Goal: Task Accomplishment & Management: Use online tool/utility

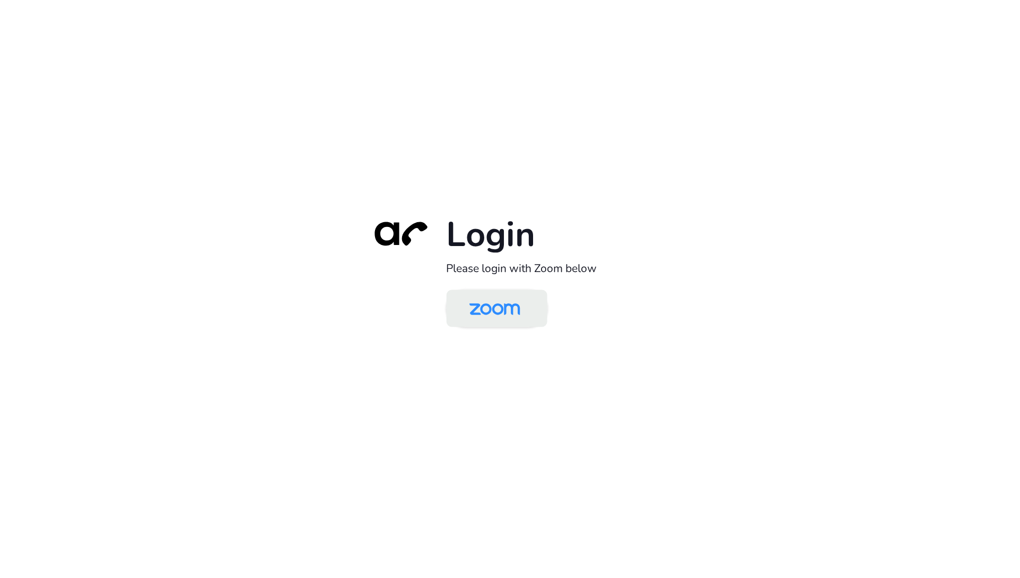
click at [518, 312] on img at bounding box center [494, 309] width 73 height 34
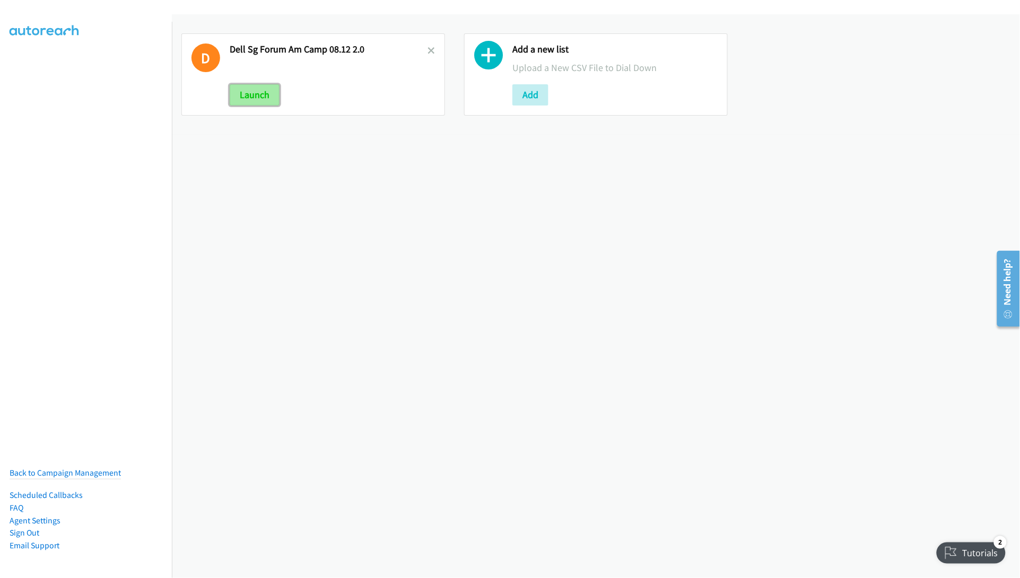
click at [247, 96] on button "Launch" at bounding box center [255, 94] width 50 height 21
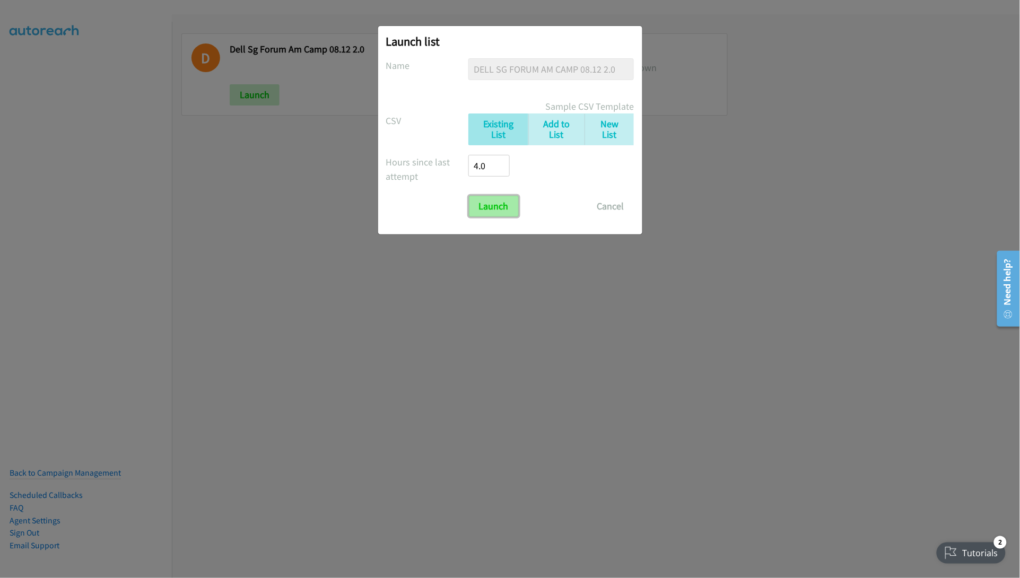
click at [486, 206] on input "Launch" at bounding box center [494, 206] width 50 height 21
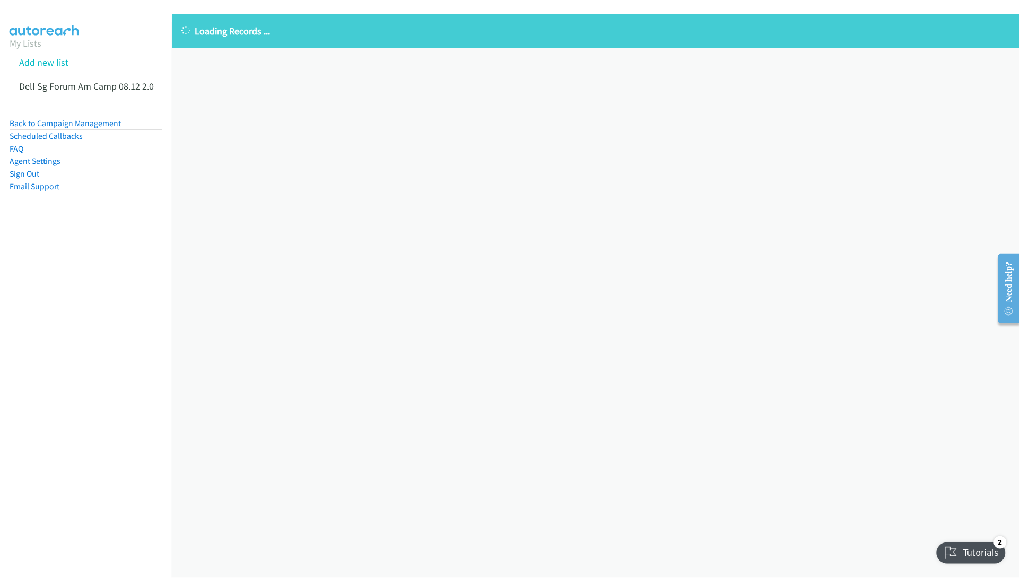
click at [473, 222] on div "Loading Records ... Sorry, something went wrong please try again." at bounding box center [596, 296] width 848 height 564
click at [340, 186] on div "Loading Records ... Sorry, something went wrong please try again." at bounding box center [596, 296] width 848 height 564
click at [156, 83] on icon at bounding box center [159, 86] width 7 height 7
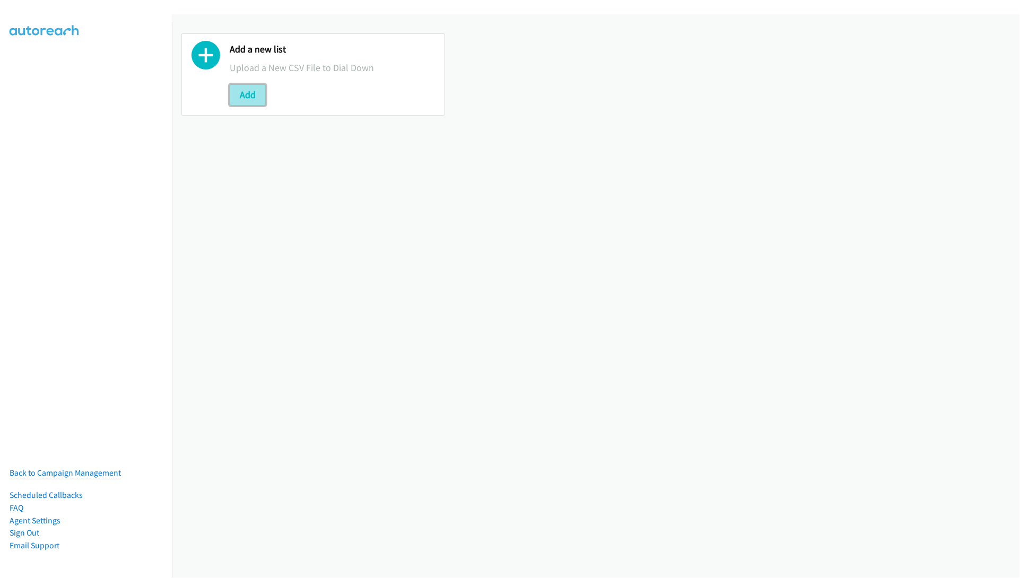
click at [244, 93] on button "Add" at bounding box center [248, 94] width 36 height 21
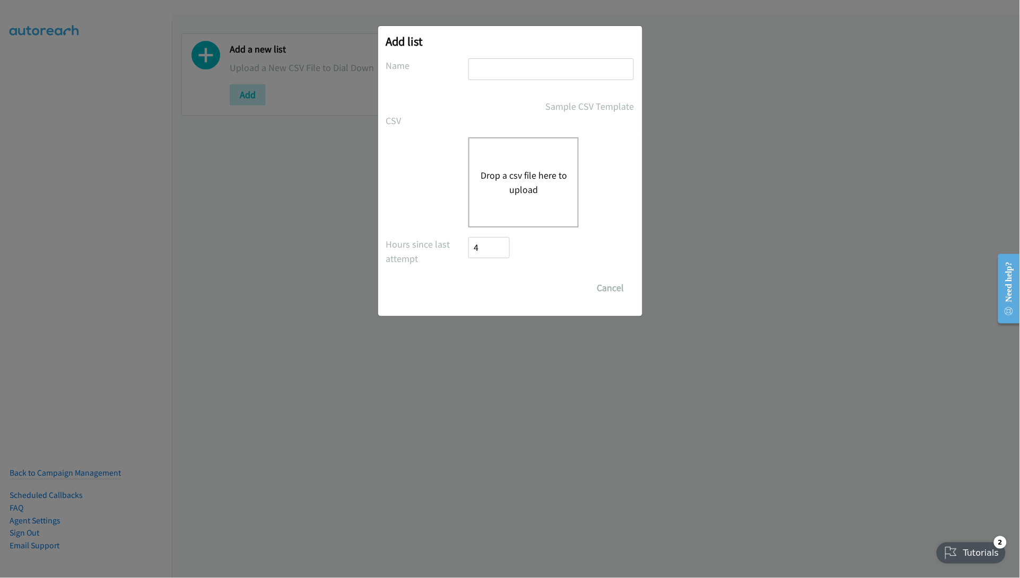
click at [772, 225] on div "Add list No phone fields were returned for that Report or List View Please uplo…" at bounding box center [510, 294] width 1020 height 569
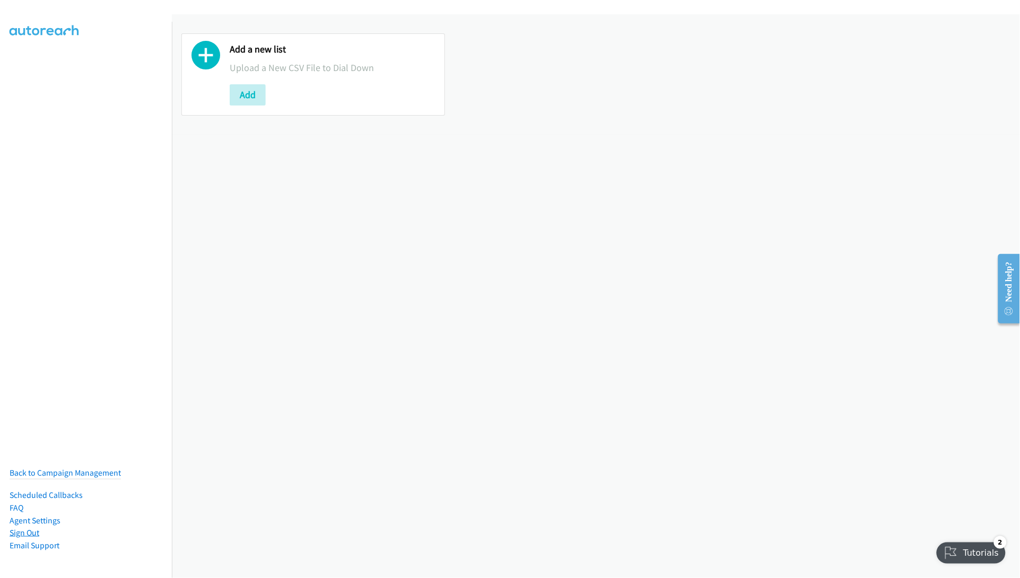
click at [32, 528] on link "Sign Out" at bounding box center [25, 533] width 30 height 10
click at [22, 528] on link "Sign Out" at bounding box center [25, 533] width 30 height 10
click at [35, 528] on link "Sign Out" at bounding box center [25, 533] width 30 height 10
click at [23, 528] on link "Sign Out" at bounding box center [25, 533] width 30 height 10
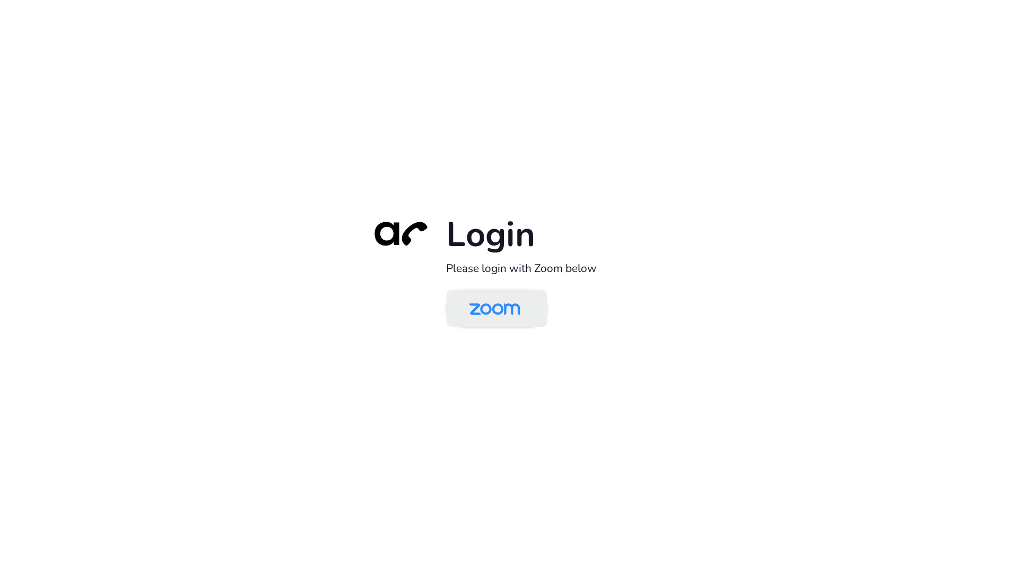
click at [505, 313] on img at bounding box center [494, 309] width 73 height 34
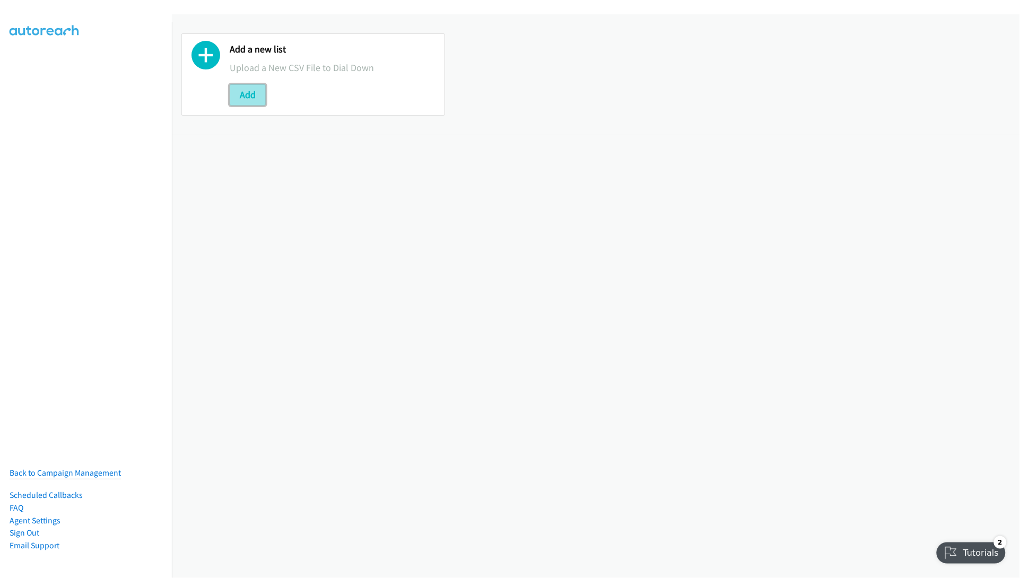
click at [242, 88] on button "Add" at bounding box center [248, 94] width 36 height 21
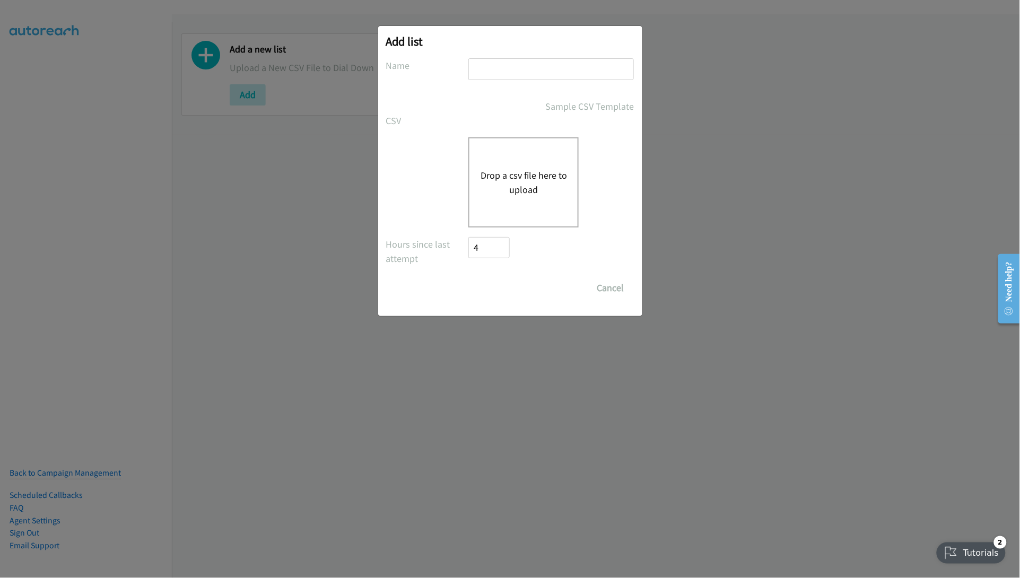
click at [518, 171] on button "Drop a csv file here to upload" at bounding box center [523, 182] width 87 height 29
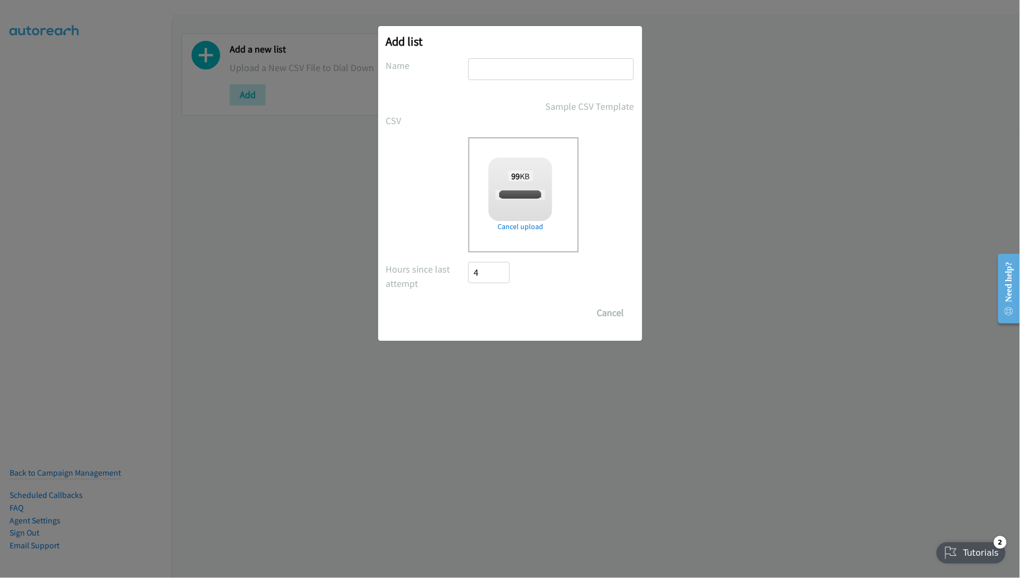
checkbox input "true"
click at [495, 68] on input "text" at bounding box center [551, 69] width 166 height 22
type input "DELL SG FORUM AM CAMP 08.12 2.2.2"
click at [488, 316] on input "Save List" at bounding box center [497, 312] width 56 height 21
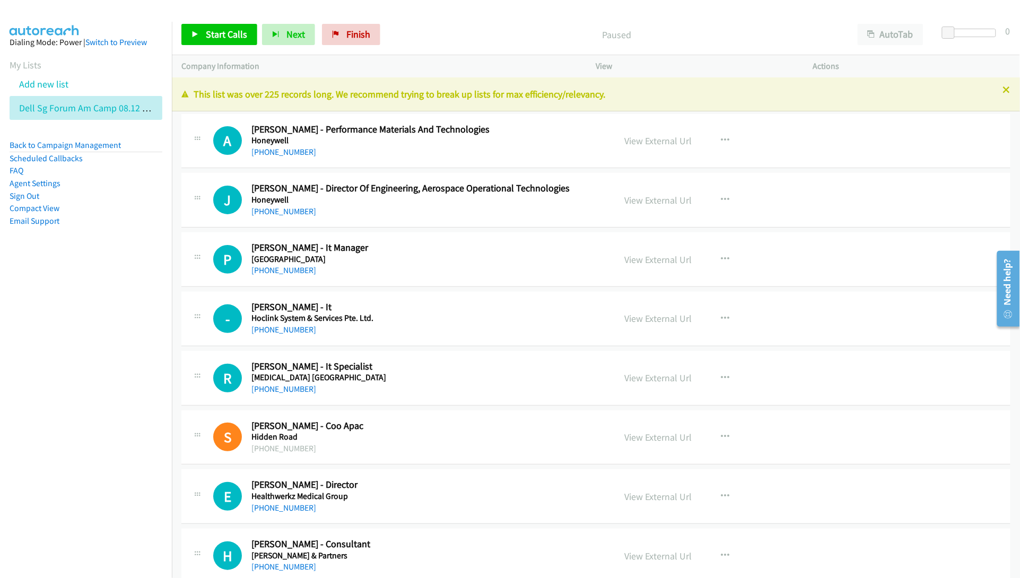
click at [54, 342] on nav "Dialing Mode: Power | Switch to Preview My Lists Add new list Dell Sg Forum Am …" at bounding box center [86, 311] width 172 height 578
click at [86, 342] on nav "Dialing Mode: Power | Switch to Preview My Lists Add new list Dell Sg Forum Am …" at bounding box center [86, 311] width 172 height 578
click at [77, 375] on nav "Dialing Mode: Power | Switch to Preview My Lists Add new list Dell Sg Forum Am …" at bounding box center [86, 311] width 172 height 578
click at [665, 258] on link "View External Url" at bounding box center [658, 260] width 67 height 12
click at [648, 316] on link "View External Url" at bounding box center [658, 318] width 67 height 12
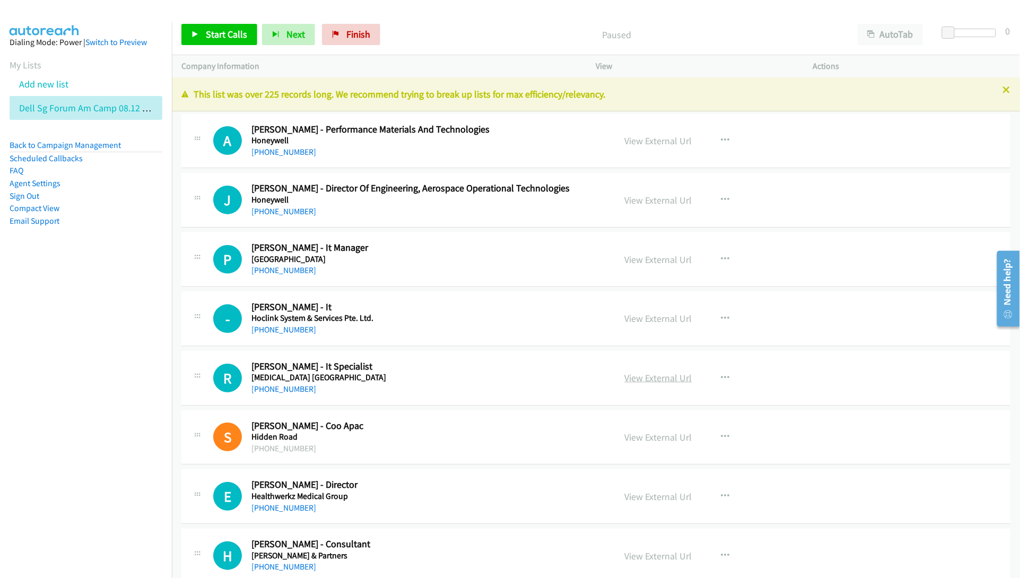
click at [638, 375] on link "View External Url" at bounding box center [658, 378] width 67 height 12
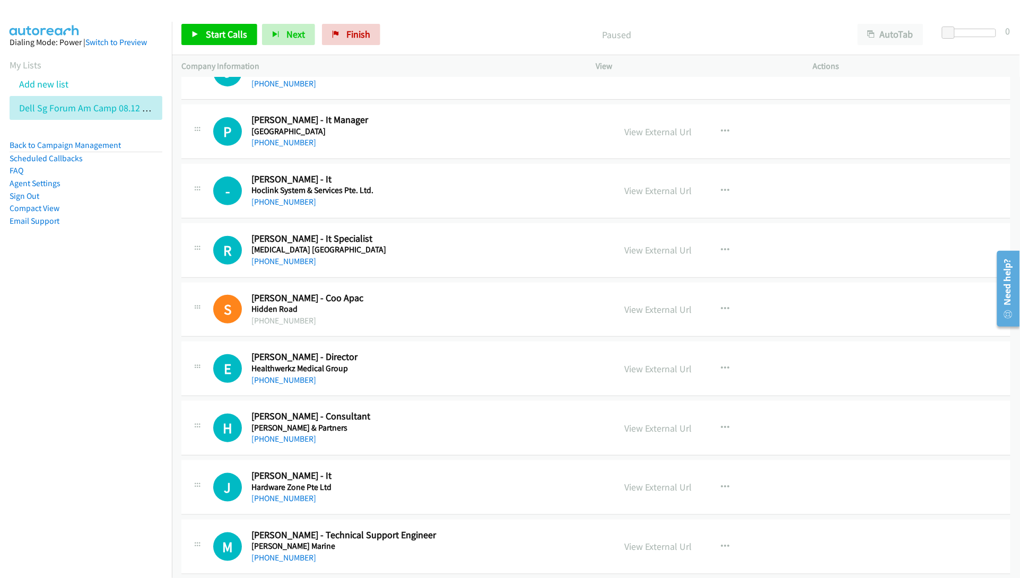
scroll to position [133, 0]
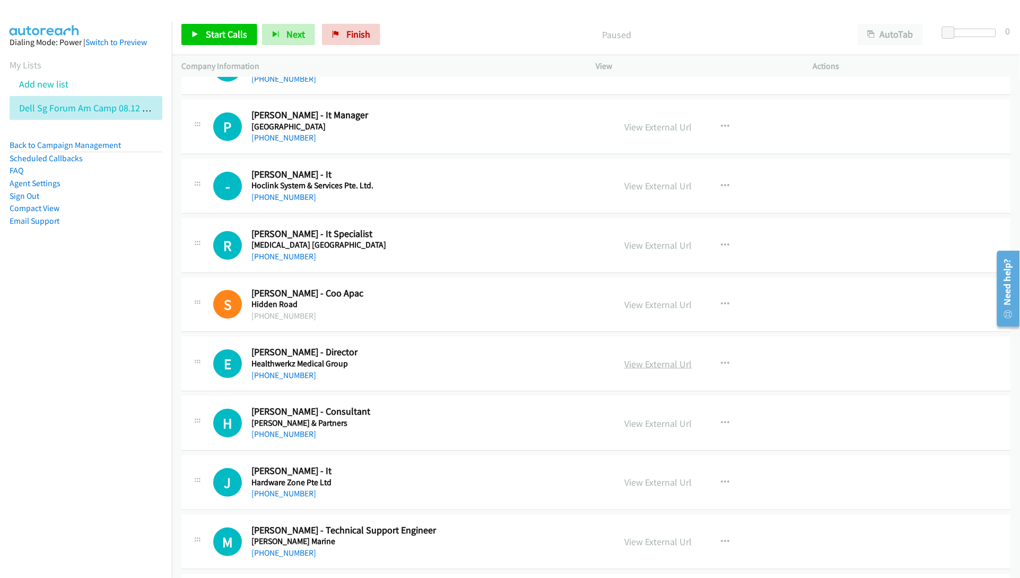
click at [649, 366] on link "View External Url" at bounding box center [658, 364] width 67 height 12
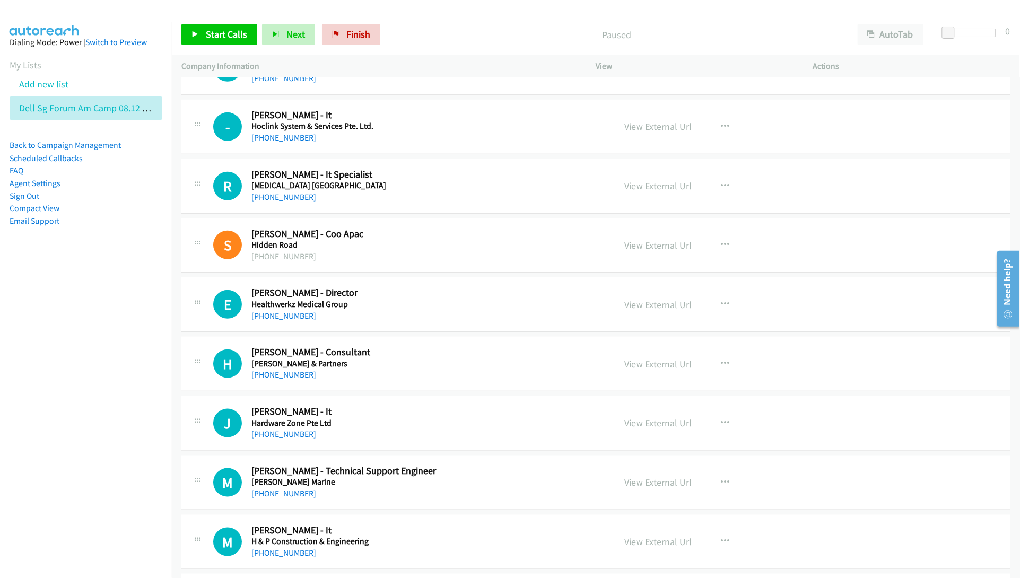
scroll to position [199, 0]
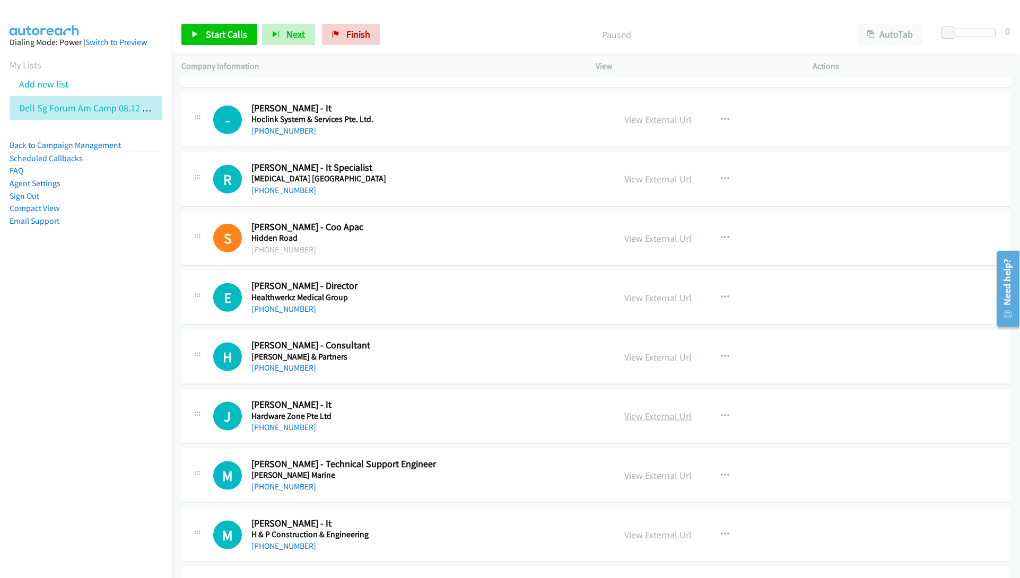
click at [629, 417] on link "View External Url" at bounding box center [658, 416] width 67 height 12
click at [638, 474] on link "View External Url" at bounding box center [658, 476] width 67 height 12
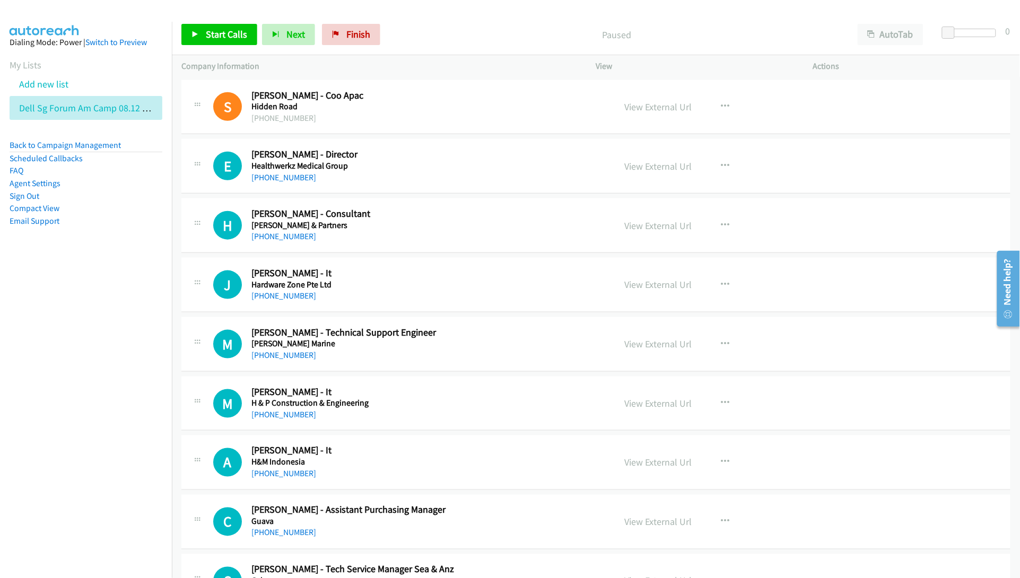
scroll to position [332, 0]
click at [646, 406] on link "View External Url" at bounding box center [658, 402] width 67 height 12
click at [638, 460] on link "View External Url" at bounding box center [658, 462] width 67 height 12
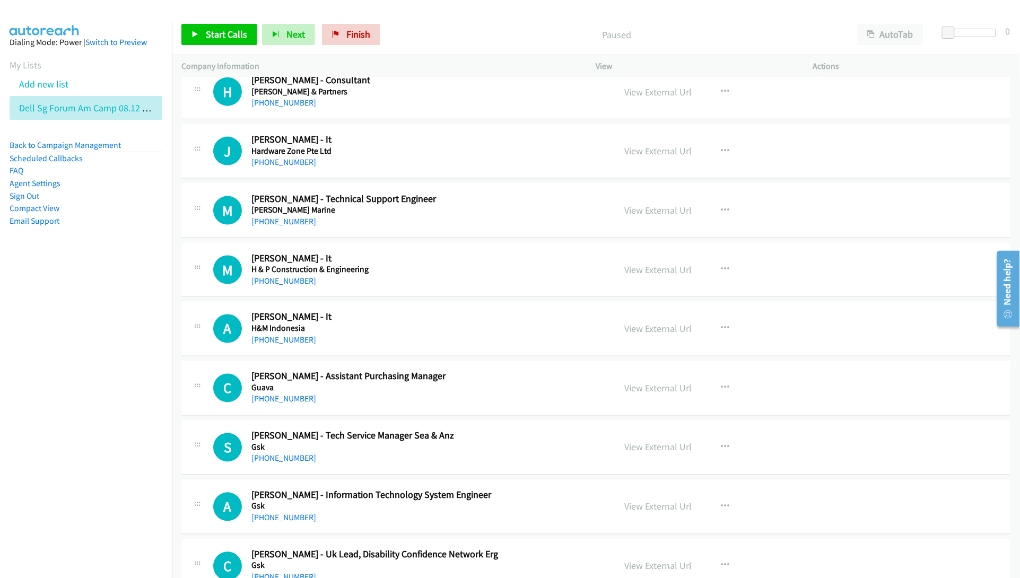
scroll to position [531, 0]
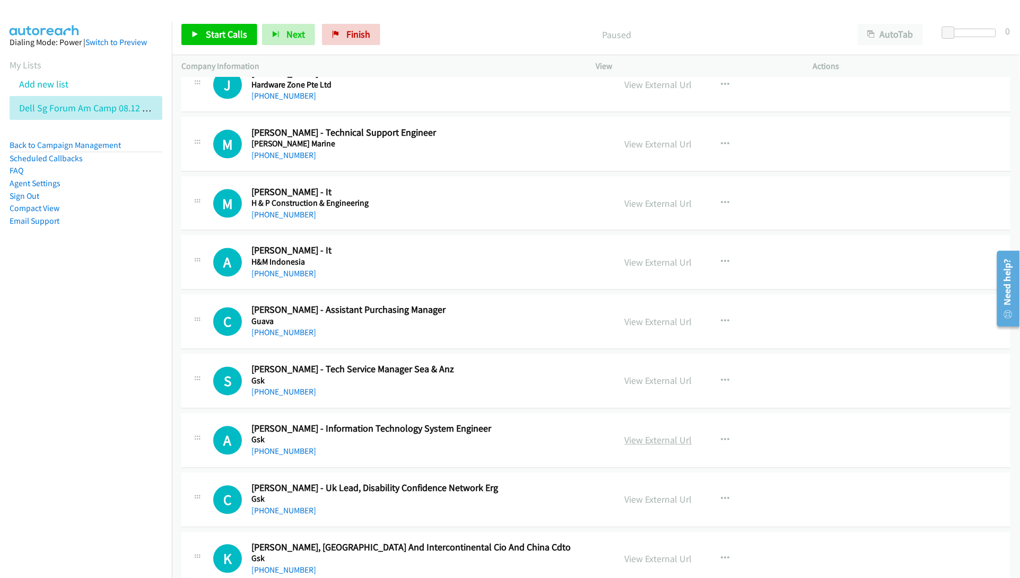
click at [642, 444] on link "View External Url" at bounding box center [658, 440] width 67 height 12
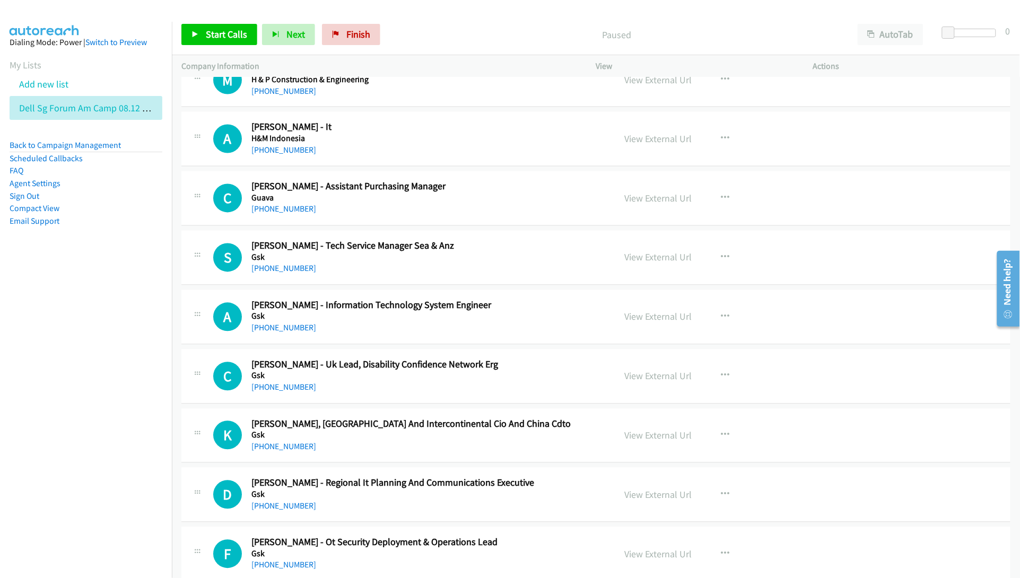
scroll to position [663, 0]
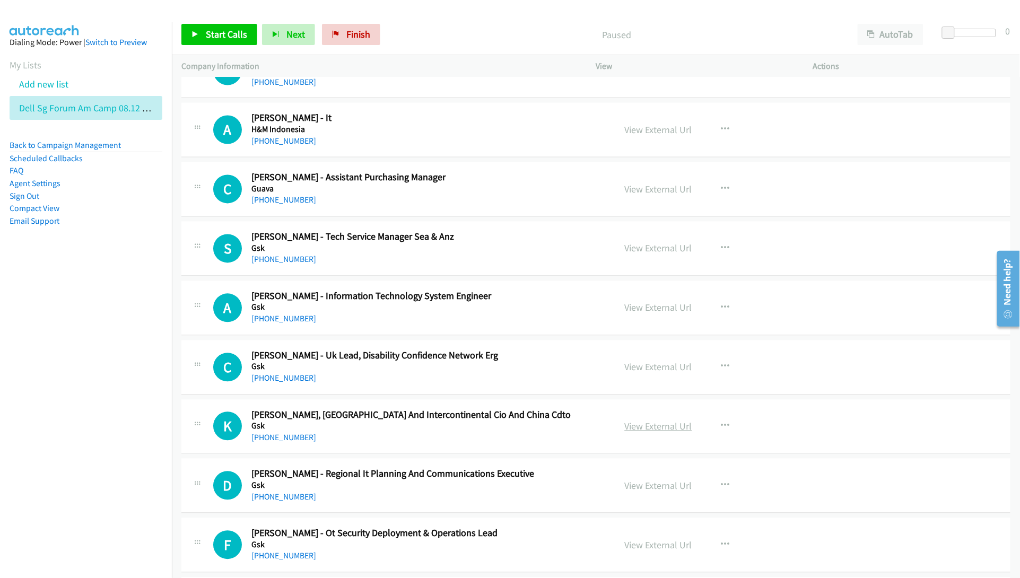
click at [658, 428] on link "View External Url" at bounding box center [658, 427] width 67 height 12
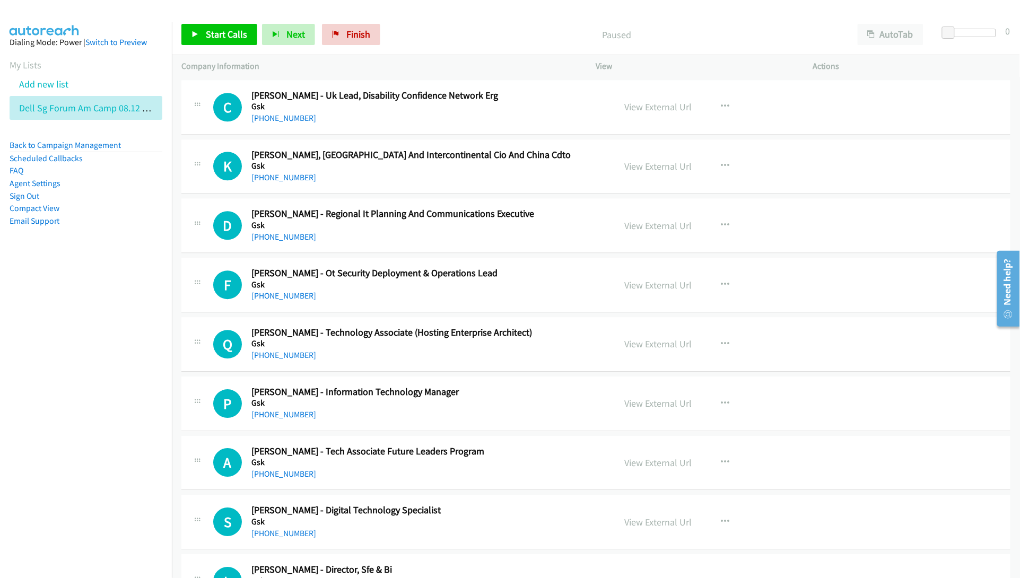
scroll to position [928, 0]
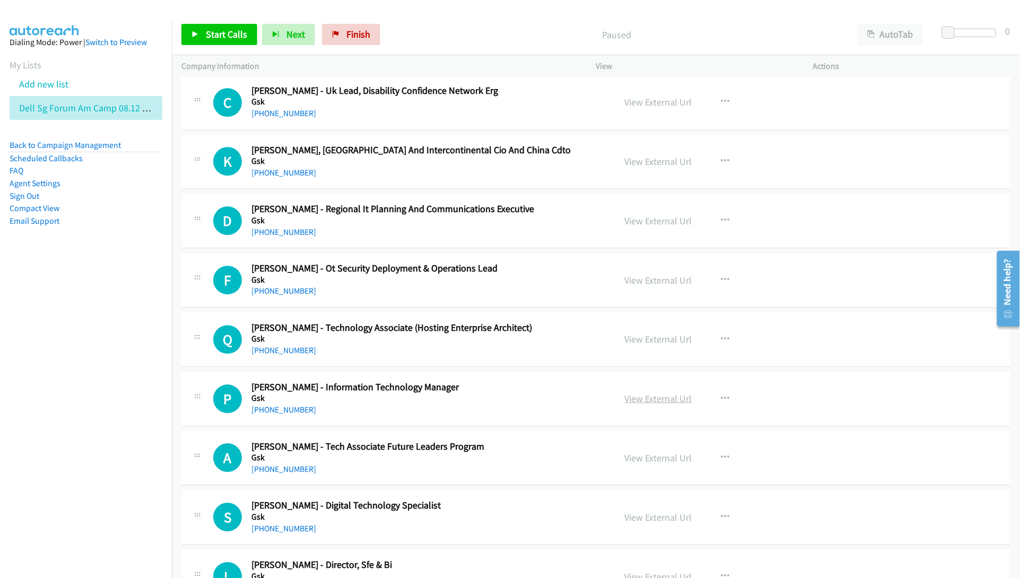
click at [641, 401] on link "View External Url" at bounding box center [658, 399] width 67 height 12
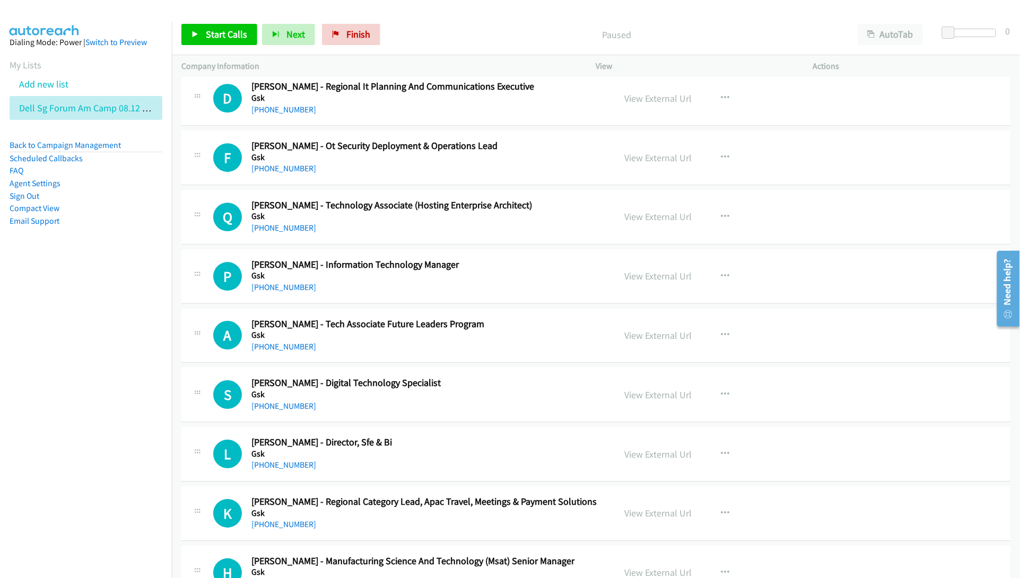
scroll to position [1061, 0]
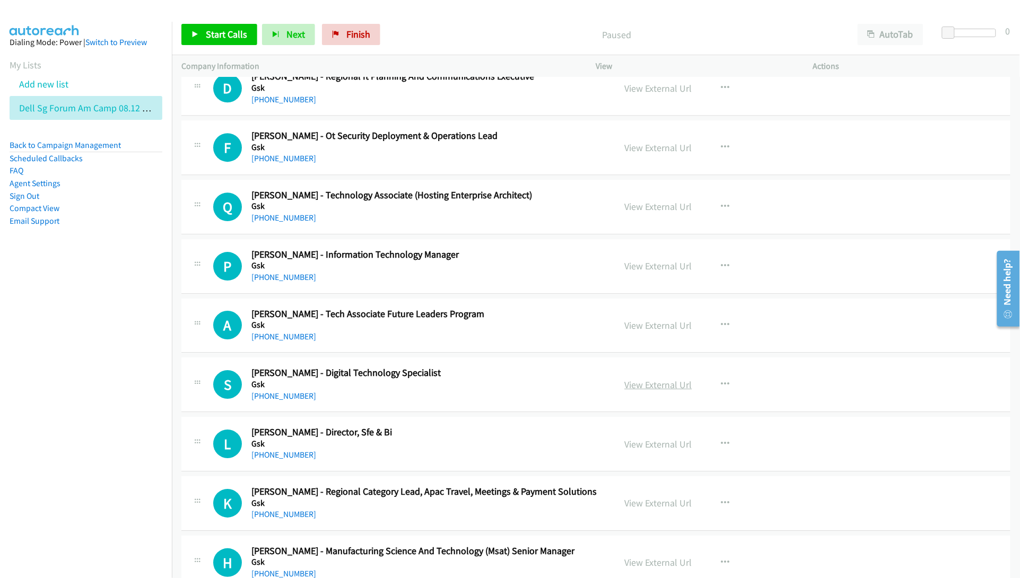
click at [647, 390] on link "View External Url" at bounding box center [658, 385] width 67 height 12
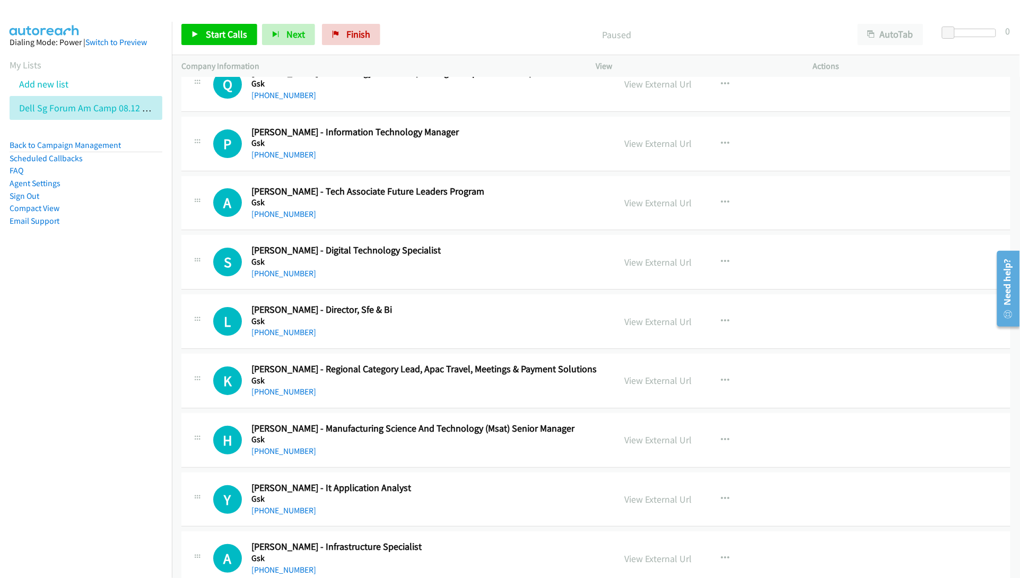
scroll to position [1194, 0]
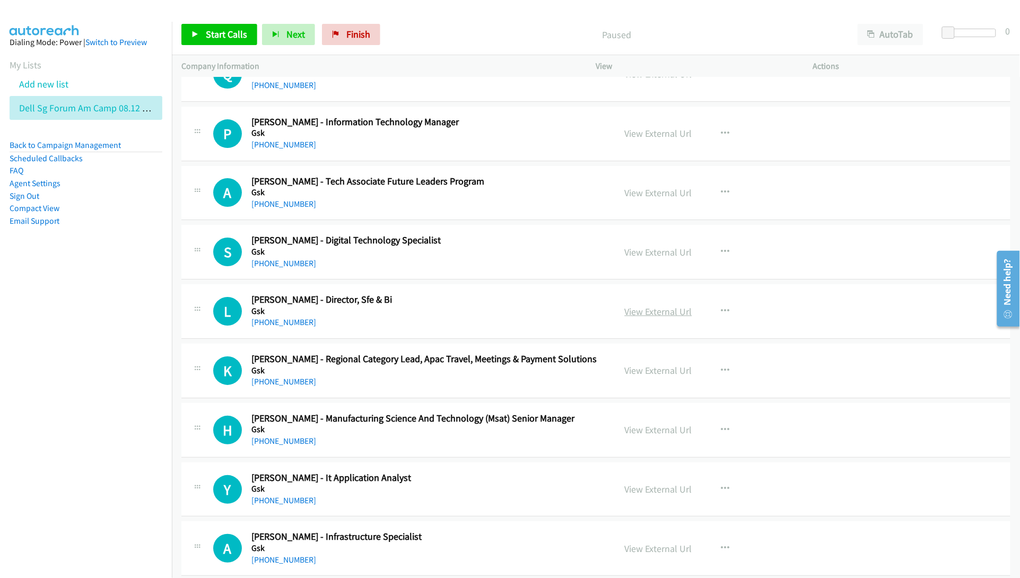
click at [641, 316] on link "View External Url" at bounding box center [658, 312] width 67 height 12
click at [629, 431] on link "View External Url" at bounding box center [658, 430] width 67 height 12
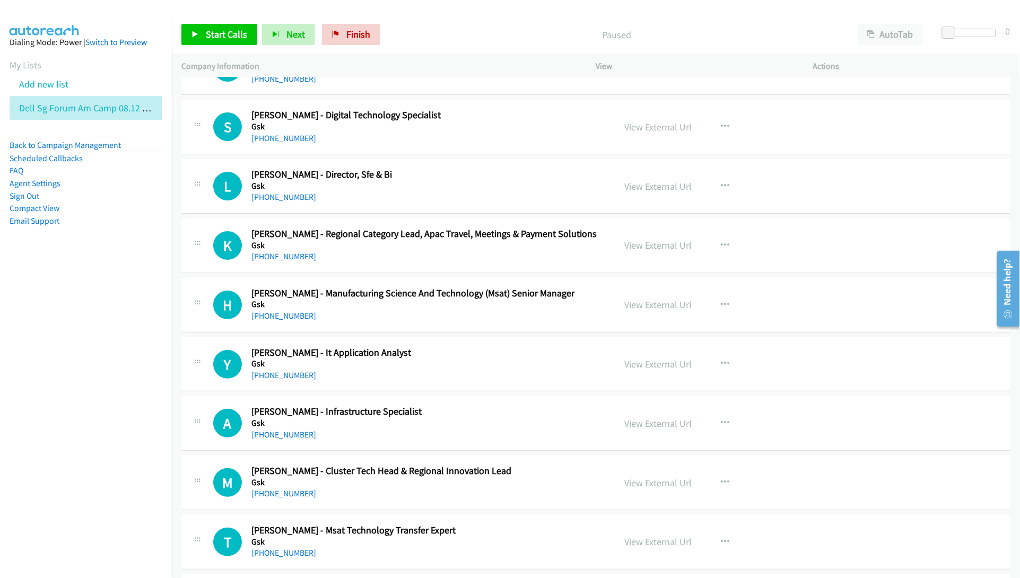
scroll to position [1326, 0]
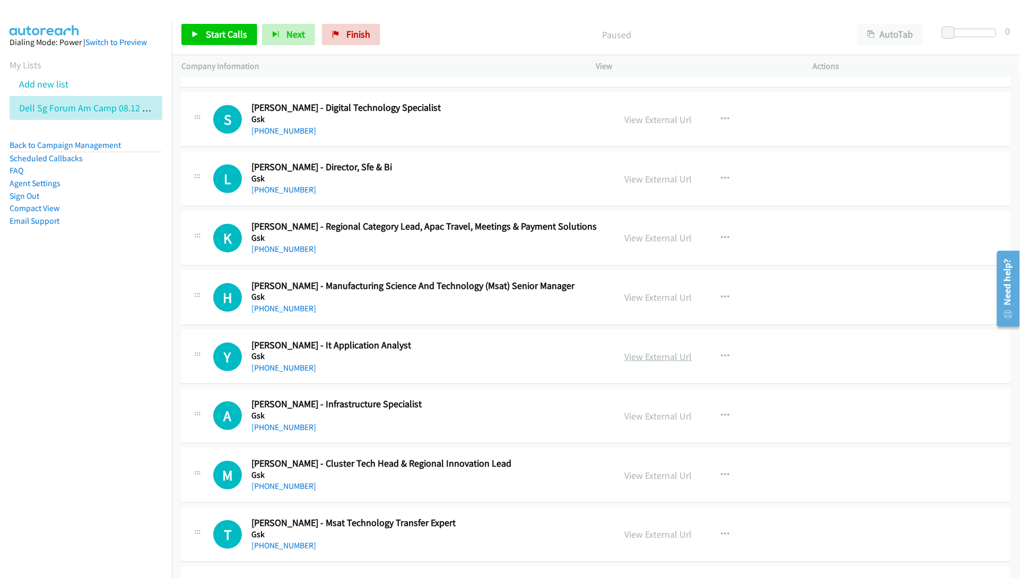
click at [656, 362] on link "View External Url" at bounding box center [658, 357] width 67 height 12
click at [639, 417] on link "View External Url" at bounding box center [658, 416] width 67 height 12
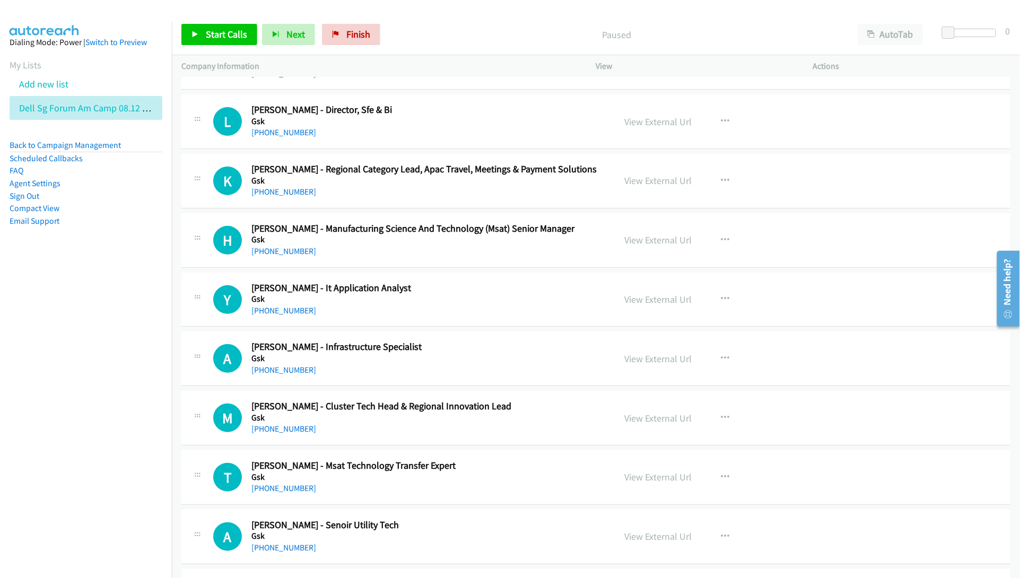
scroll to position [1393, 0]
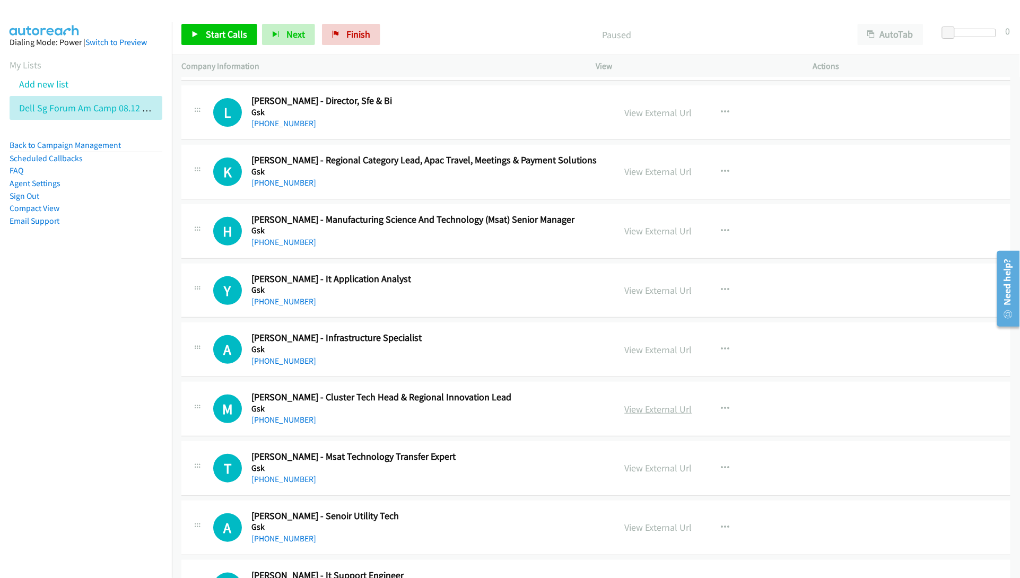
click at [635, 412] on link "View External Url" at bounding box center [658, 409] width 67 height 12
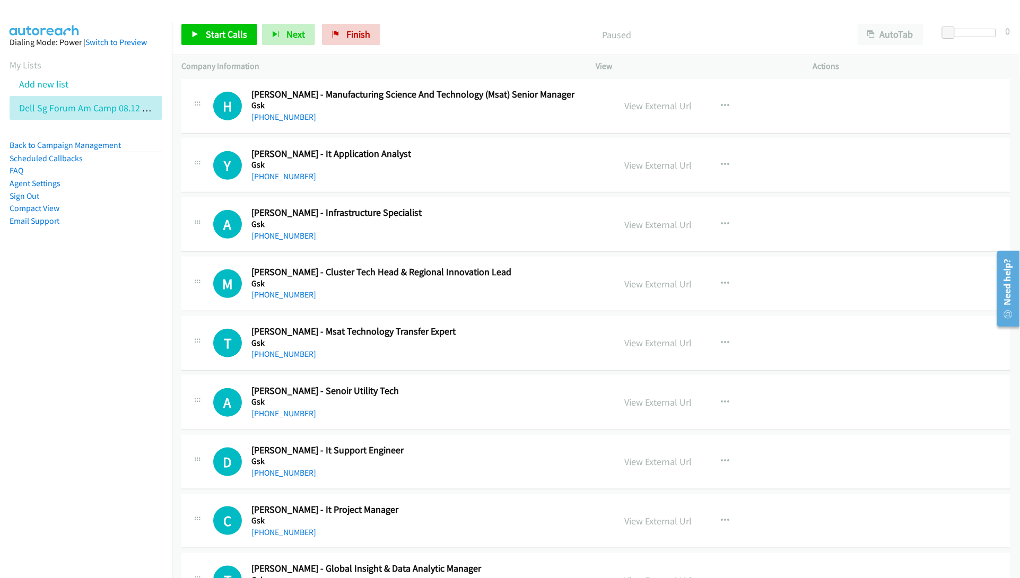
scroll to position [1525, 0]
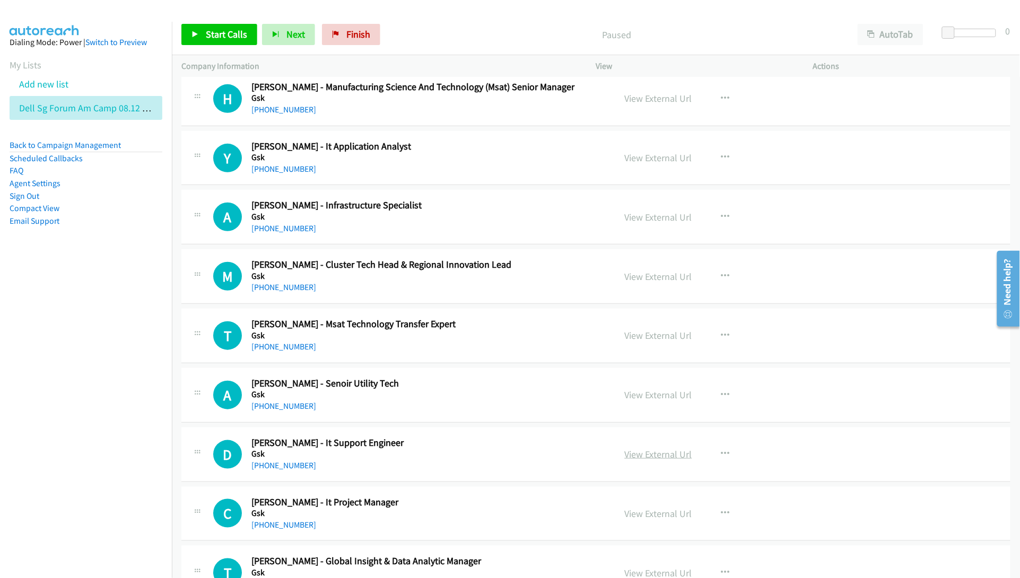
click at [648, 459] on link "View External Url" at bounding box center [658, 454] width 67 height 12
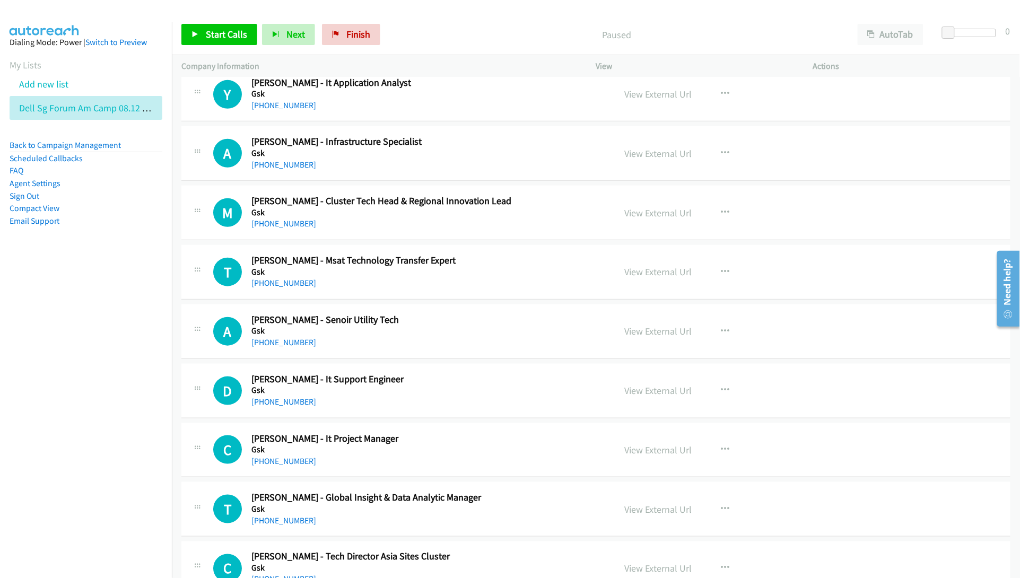
scroll to position [1592, 0]
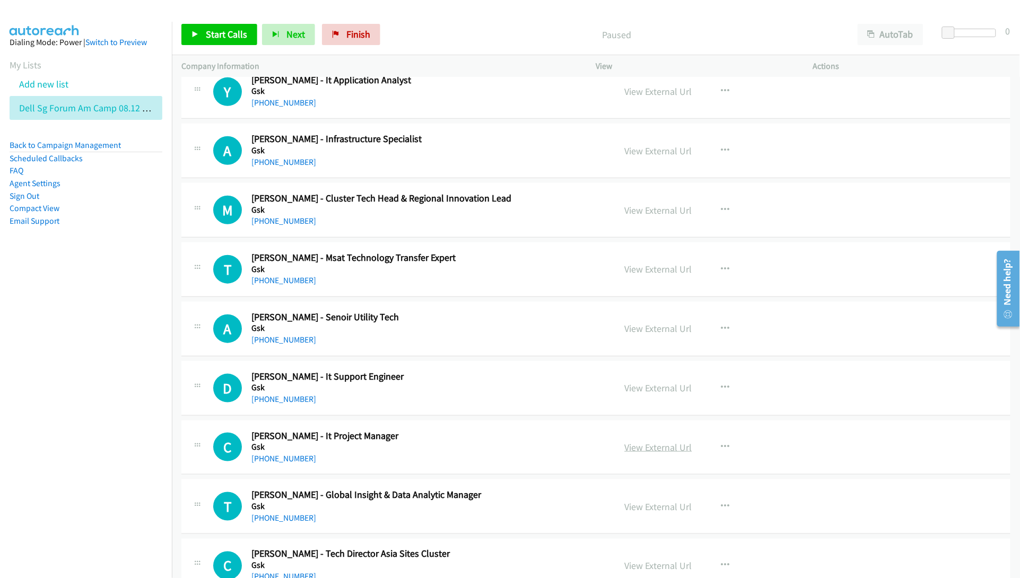
click at [626, 448] on link "View External Url" at bounding box center [658, 447] width 67 height 12
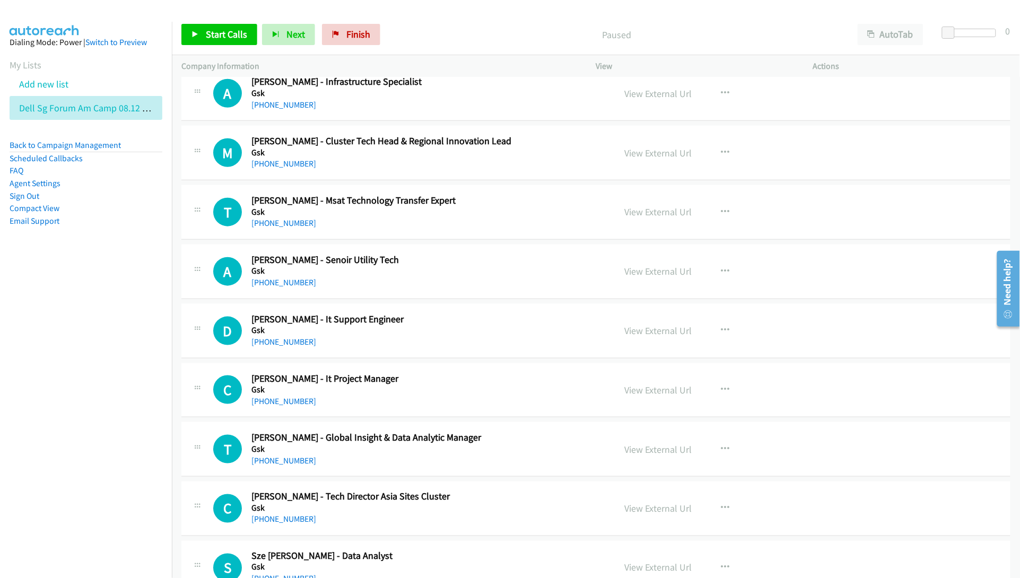
scroll to position [1658, 0]
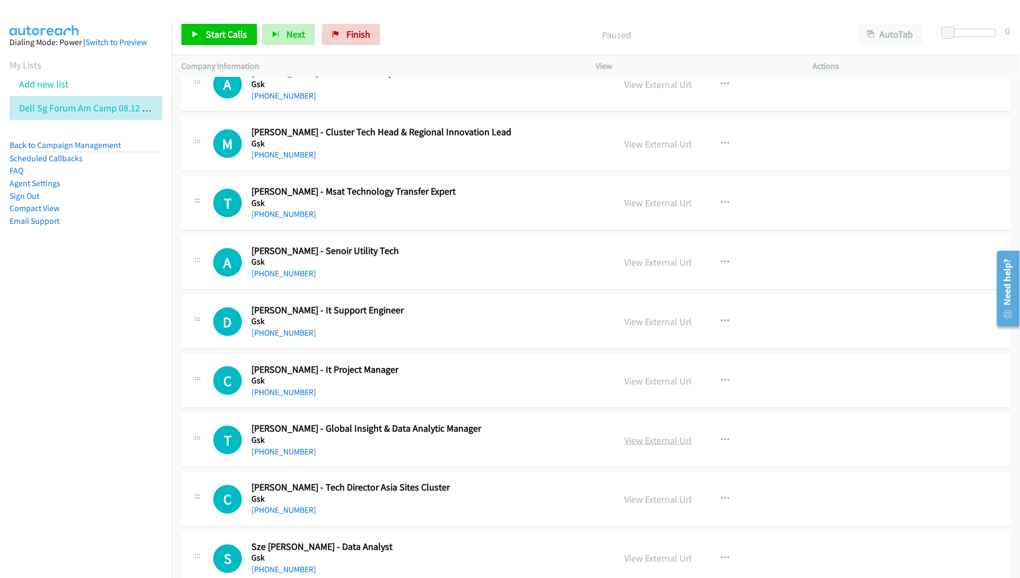
click at [658, 441] on link "View External Url" at bounding box center [658, 440] width 67 height 12
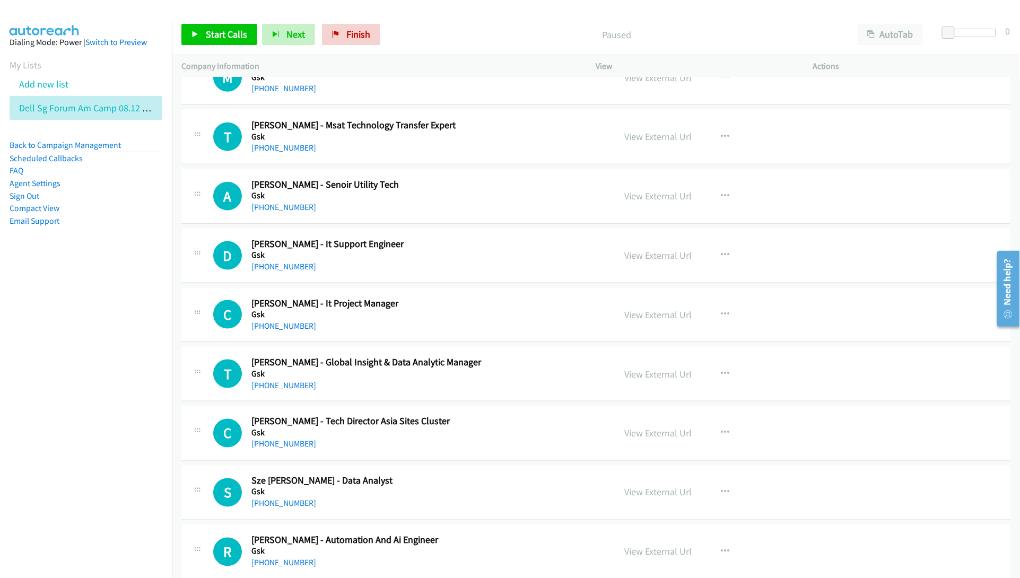
scroll to position [1791, 0]
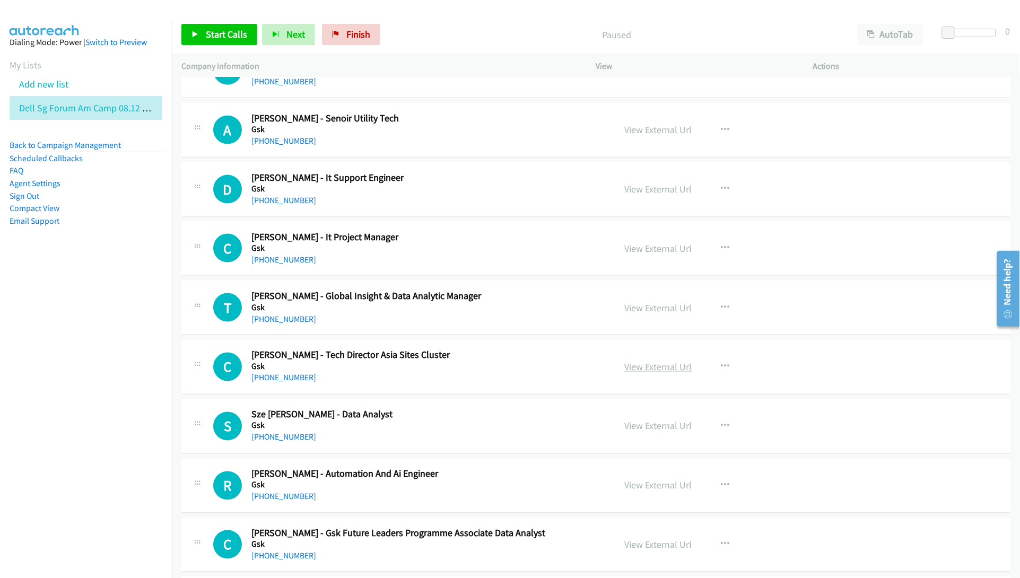
click at [655, 370] on link "View External Url" at bounding box center [658, 367] width 67 height 12
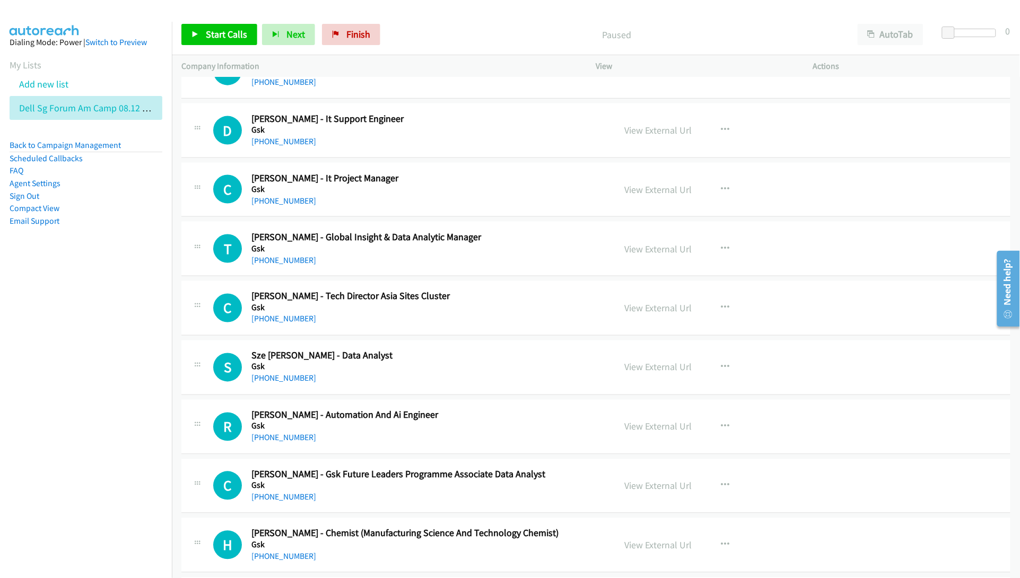
scroll to position [1857, 0]
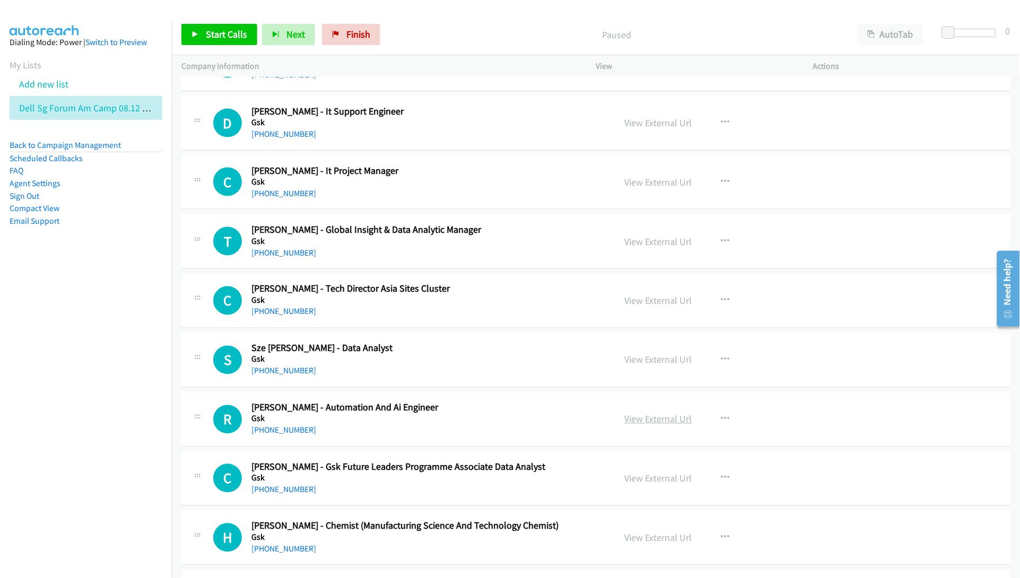
click at [635, 422] on link "View External Url" at bounding box center [658, 419] width 67 height 12
click at [654, 420] on link "View External Url" at bounding box center [658, 419] width 67 height 12
